Goal: Task Accomplishment & Management: Complete application form

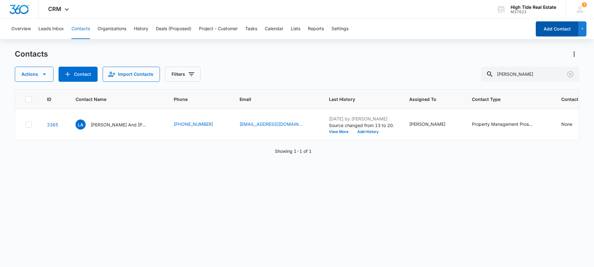
click at [562, 29] on button "Add Contact" at bounding box center [557, 28] width 43 height 15
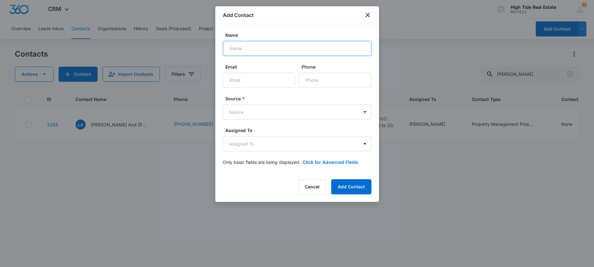
click at [258, 53] on input "Name" at bounding box center [297, 48] width 149 height 15
type input "[PERSON_NAME]"
type input "[EMAIL_ADDRESS][DOMAIN_NAME]"
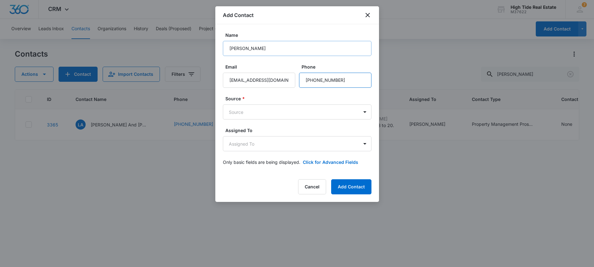
type input "[PHONE_NUMBER]"
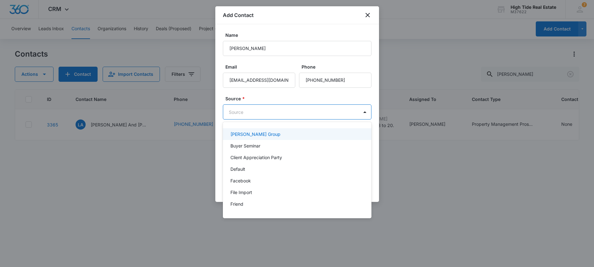
click at [274, 108] on body "CRM Apps Reputation Forms CRM Email Social Content Ads Intelligence Files Brand…" at bounding box center [297, 133] width 594 height 267
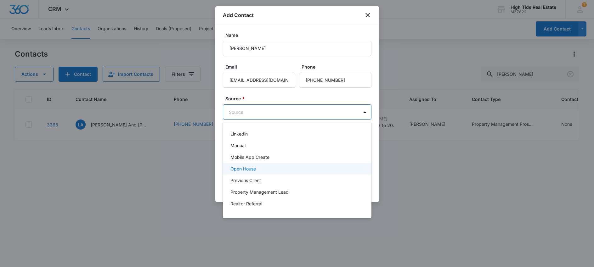
scroll to position [147, 0]
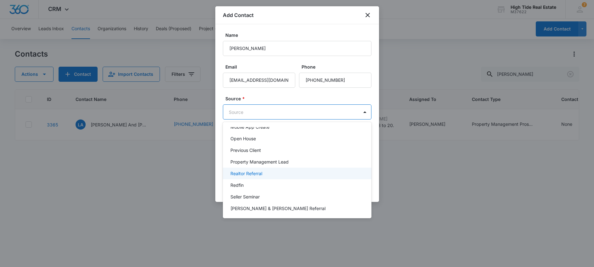
click at [261, 173] on p "Realtor Referral" at bounding box center [246, 173] width 32 height 7
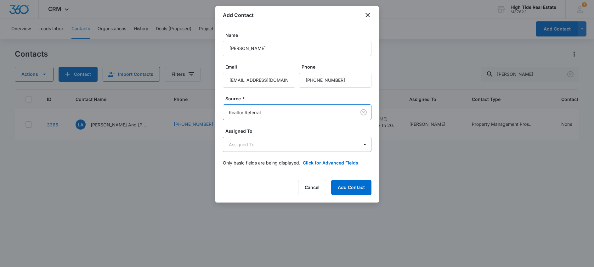
click at [251, 148] on body "CRM Apps Reputation Forms CRM Email Social Content Ads Intelligence Files Brand…" at bounding box center [297, 133] width 594 height 267
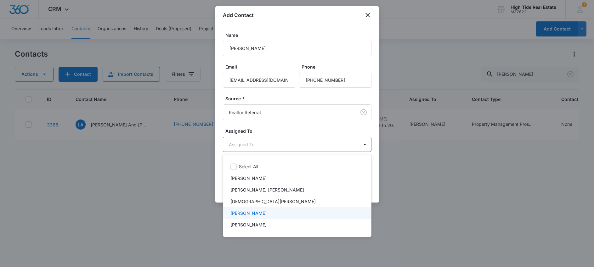
click at [280, 211] on div "[PERSON_NAME]" at bounding box center [296, 213] width 132 height 7
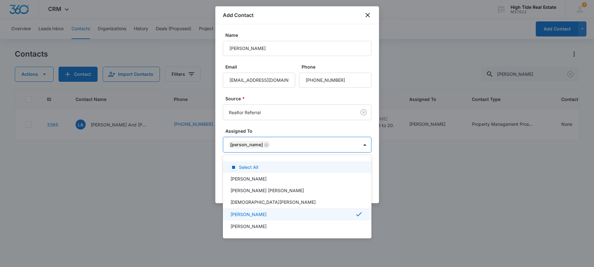
click at [284, 127] on div at bounding box center [297, 133] width 594 height 267
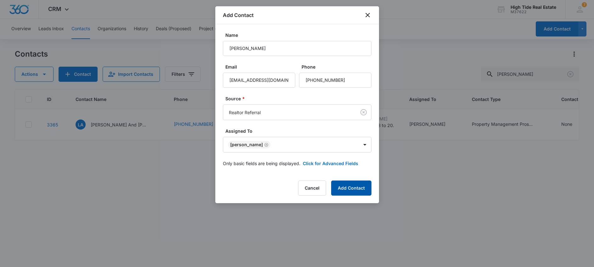
click at [351, 191] on button "Add Contact" at bounding box center [351, 188] width 40 height 15
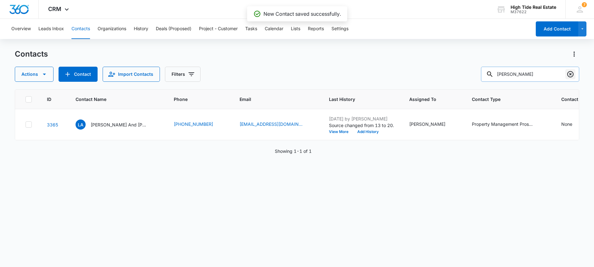
click at [572, 72] on icon "Clear" at bounding box center [570, 74] width 6 height 6
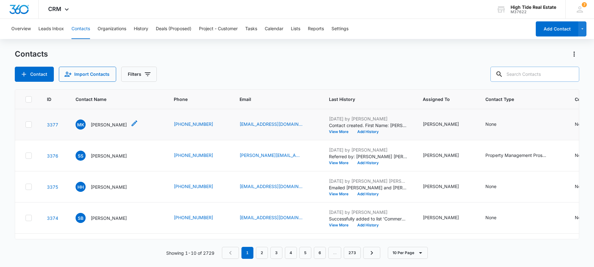
click at [109, 125] on p "[PERSON_NAME]" at bounding box center [109, 125] width 36 height 7
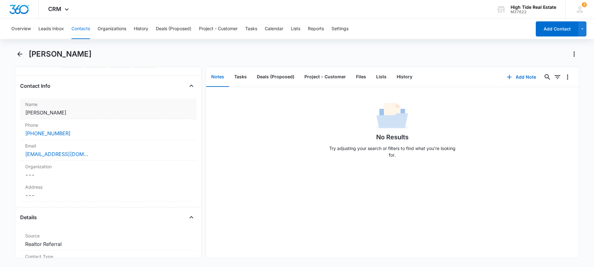
scroll to position [98, 0]
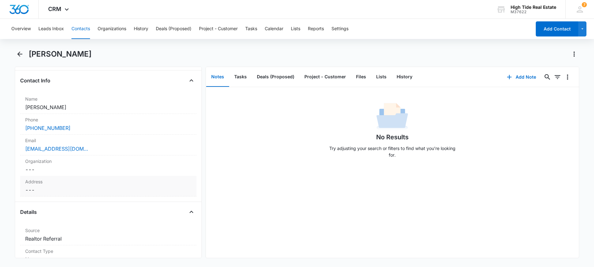
click at [47, 192] on dd "Cancel Save Changes ---" at bounding box center [108, 190] width 166 height 8
click at [52, 201] on input "text" at bounding box center [109, 203] width 156 height 15
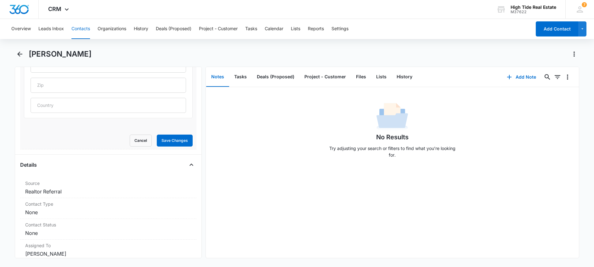
scroll to position [290, 0]
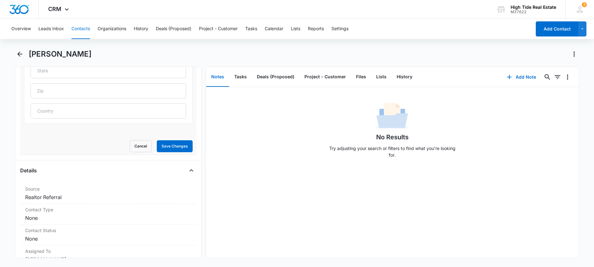
click at [32, 139] on form "Cancel Save Changes" at bounding box center [108, 73] width 169 height 157
